Goal: Task Accomplishment & Management: Use online tool/utility

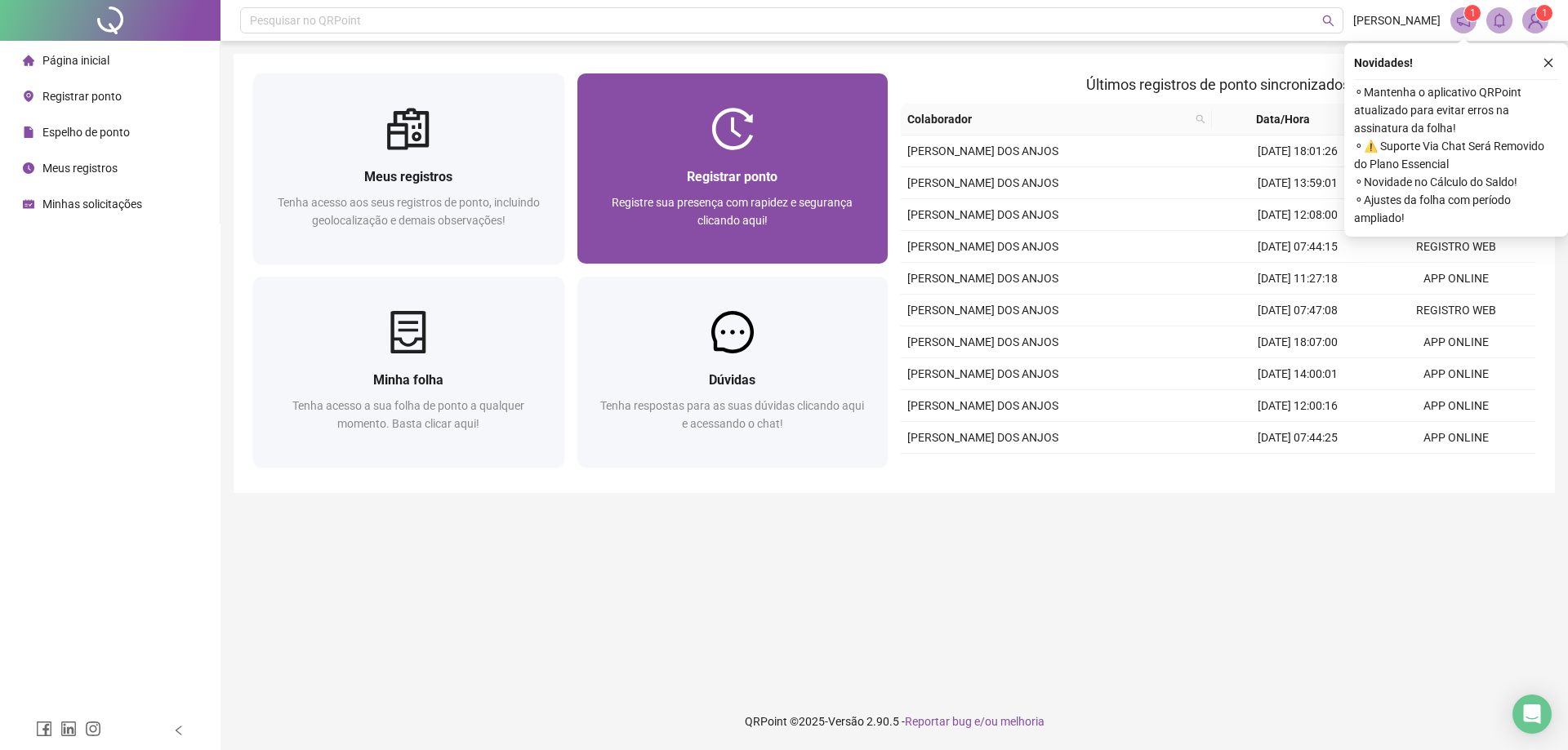
click at [692, 169] on span "Registrar ponto" at bounding box center [732, 176] width 91 height 15
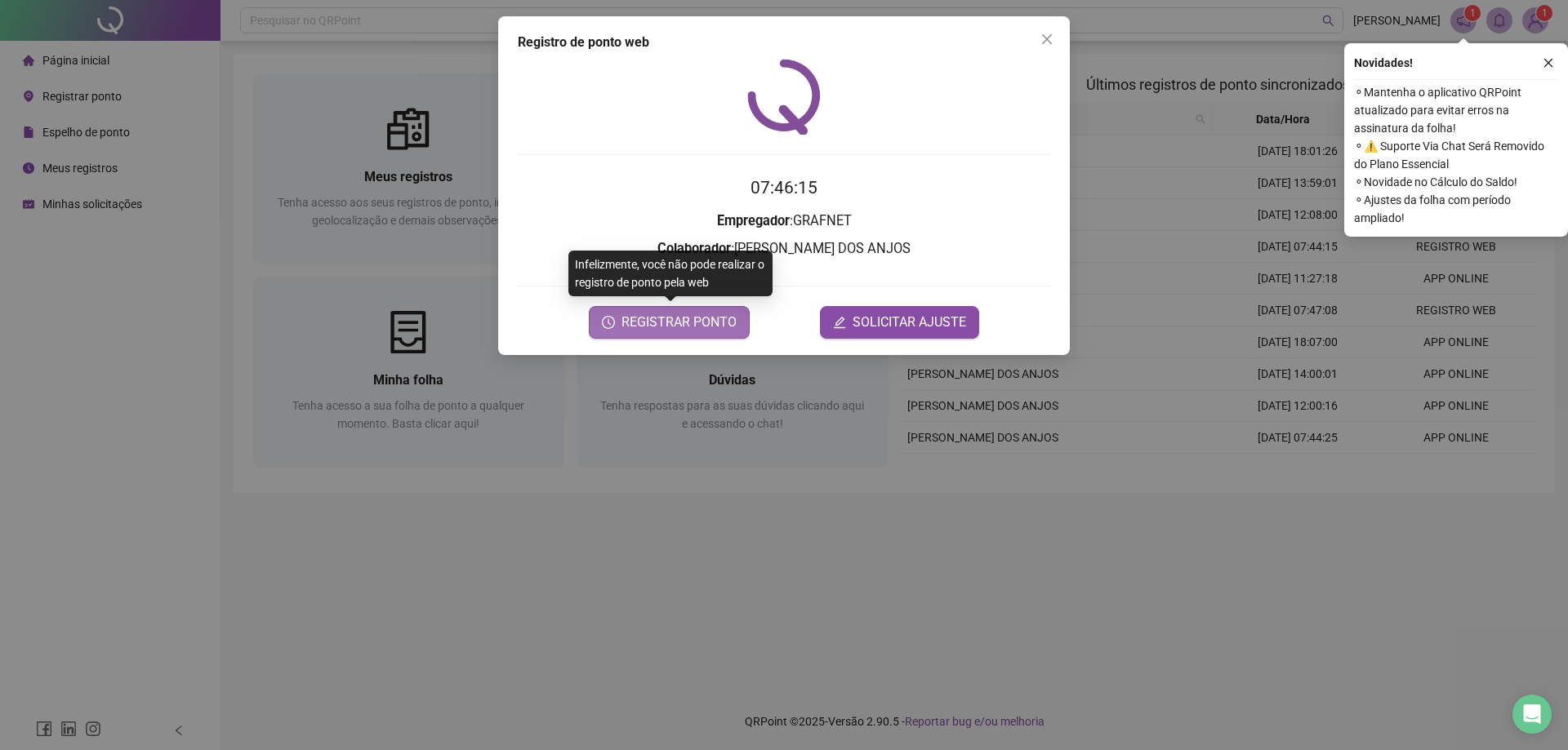
click at [711, 326] on span "REGISTRAR PONTO" at bounding box center [679, 322] width 115 height 19
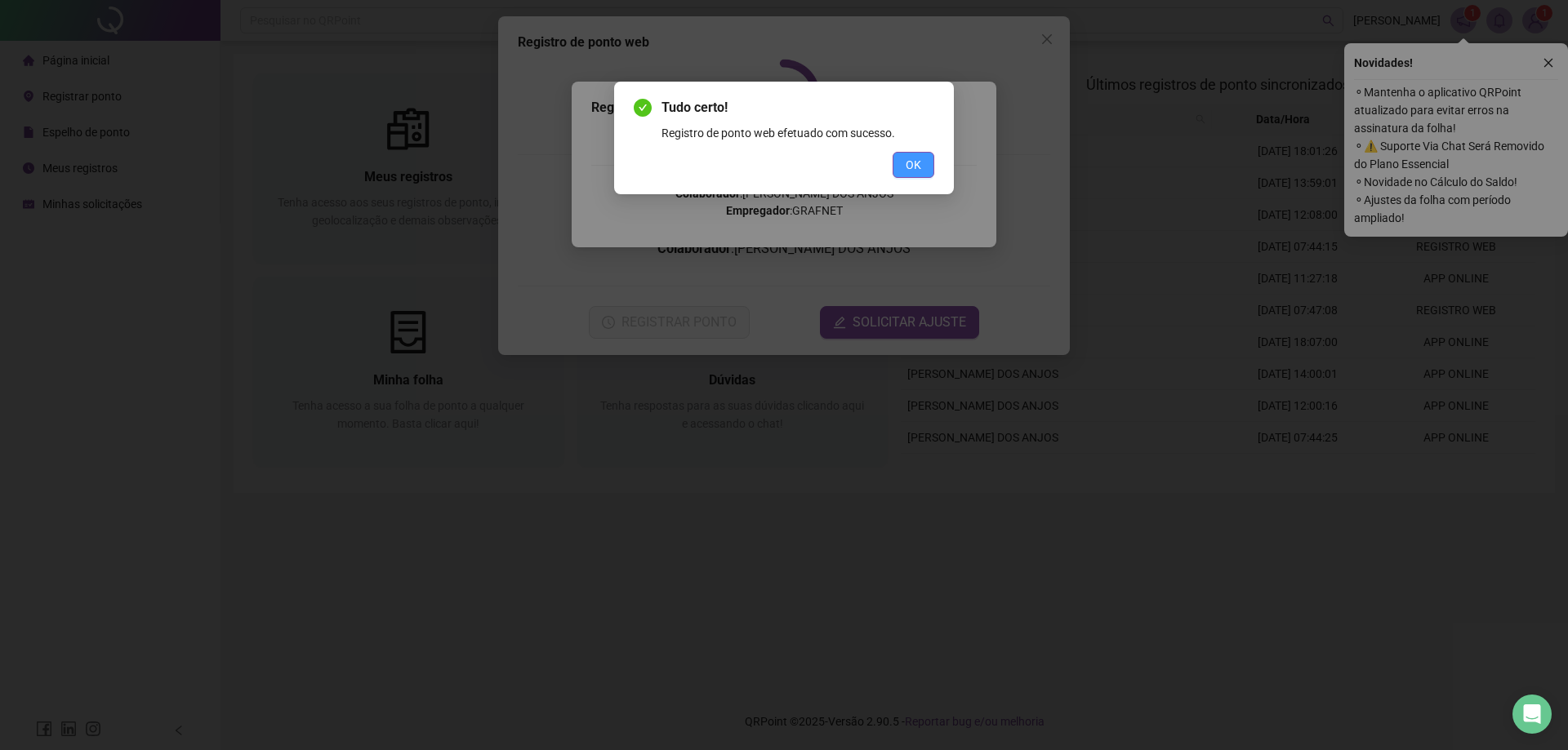
click at [905, 165] on span "OK" at bounding box center [913, 165] width 15 height 18
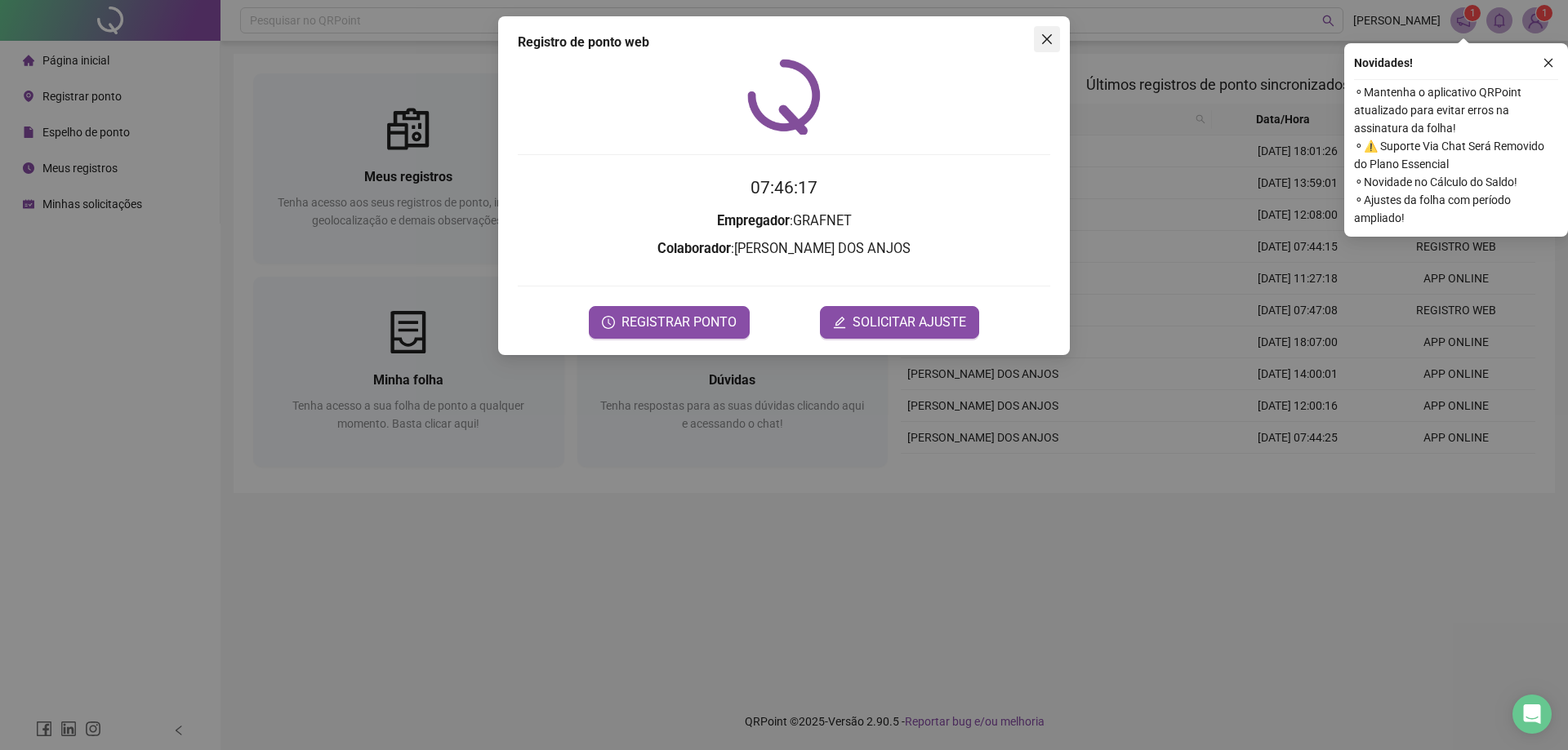
click at [1046, 38] on icon "close" at bounding box center [1046, 39] width 10 height 10
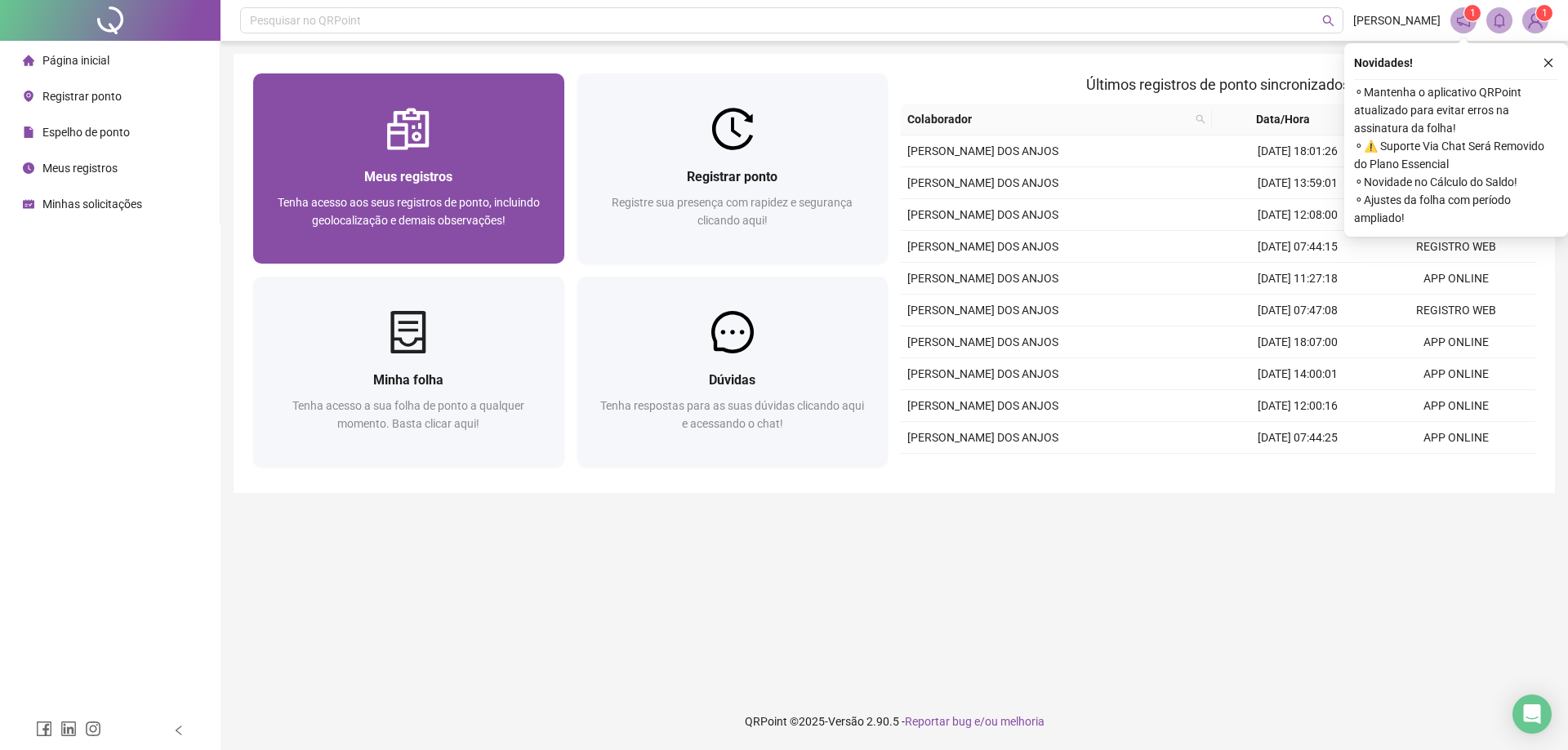
click at [471, 174] on div "Meus registros" at bounding box center [409, 176] width 272 height 20
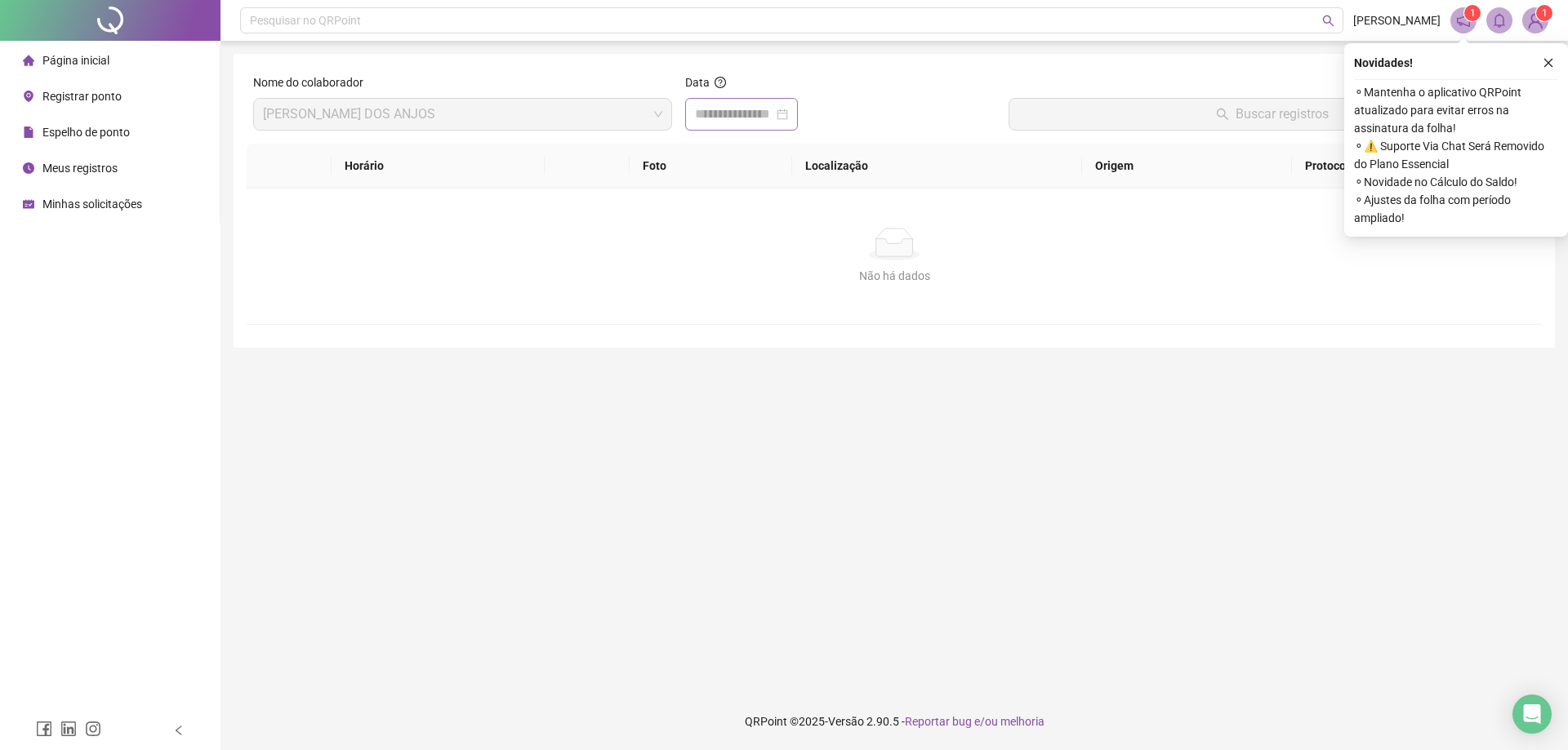
click at [798, 128] on div at bounding box center [740, 114] width 112 height 33
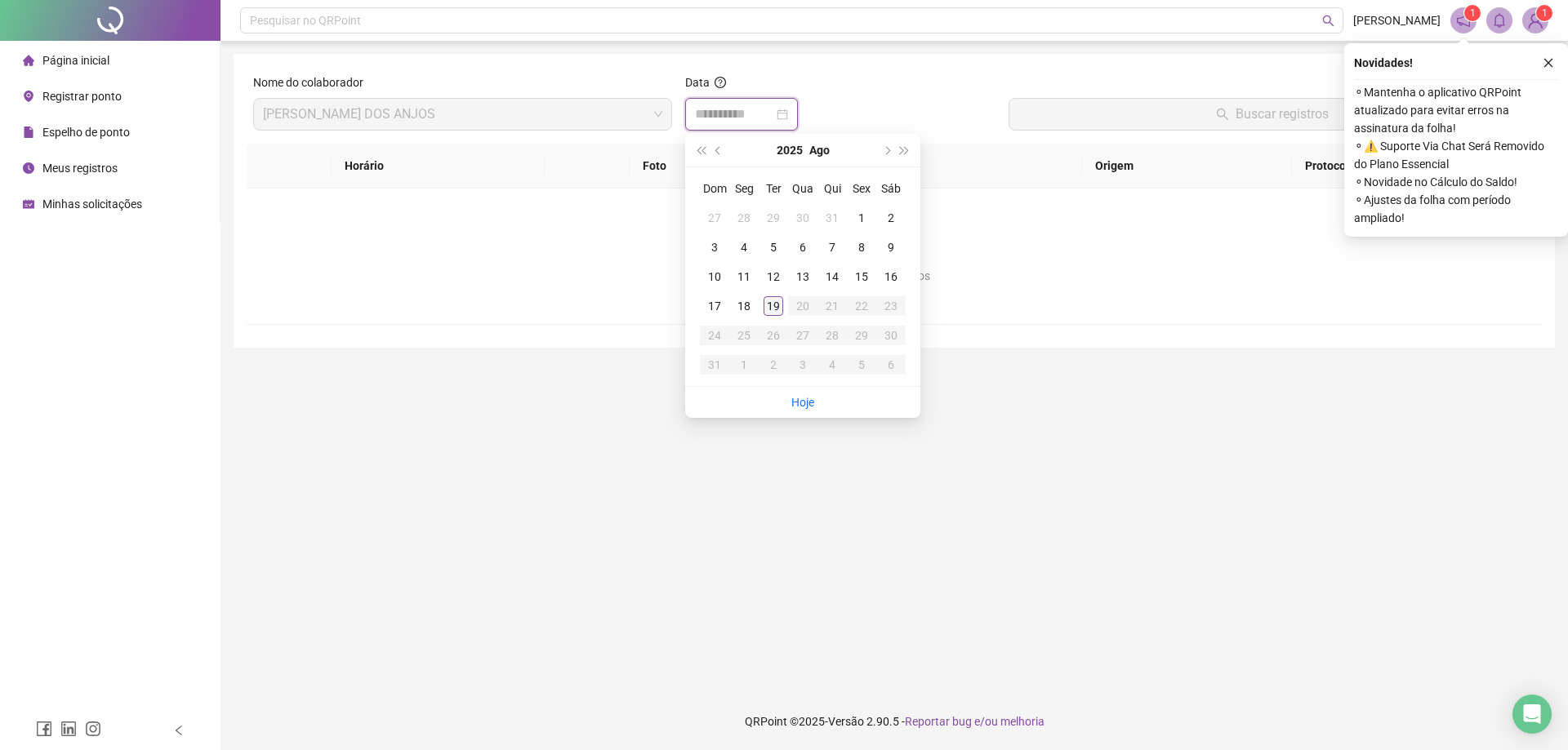
type input "**********"
click at [772, 311] on div "19" at bounding box center [773, 306] width 19 height 19
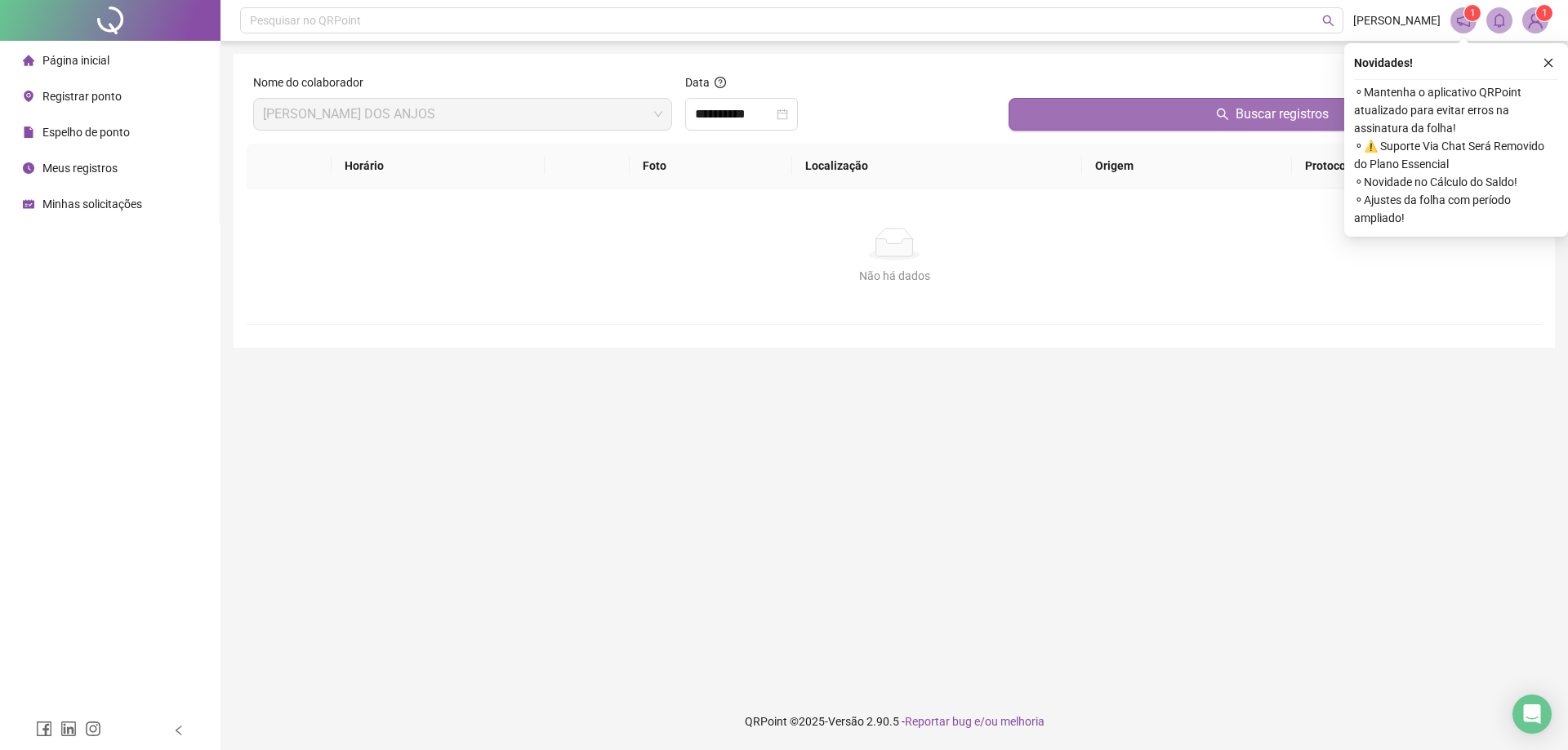
click at [1260, 118] on span "Buscar registros" at bounding box center [1281, 114] width 93 height 19
